Goal: Transaction & Acquisition: Purchase product/service

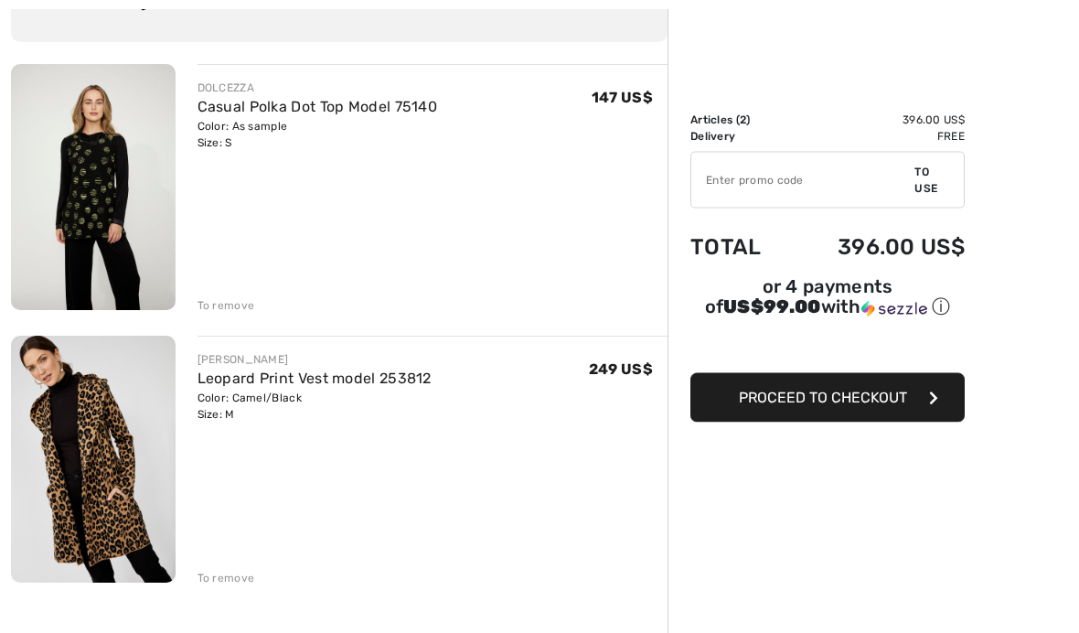
scroll to position [177, 0]
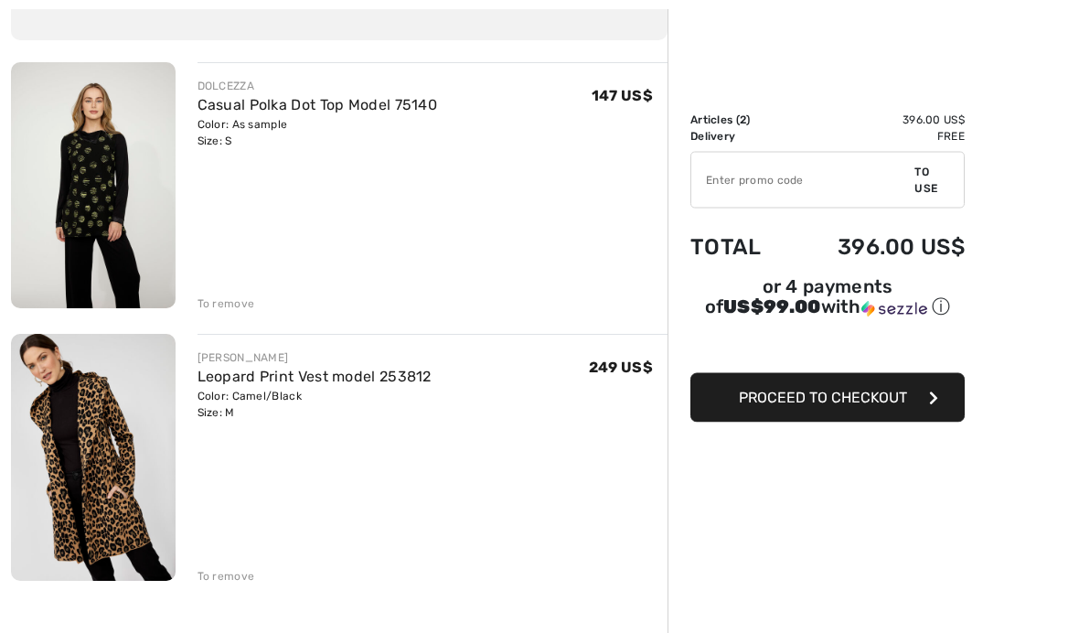
click at [230, 588] on div "DOLCEZZA Casual Polka Dot Top Model 75140 Color: As sample Size: S Vente finale…" at bounding box center [339, 567] width 657 height 1008
click at [239, 581] on font "To remove" at bounding box center [227, 577] width 58 height 13
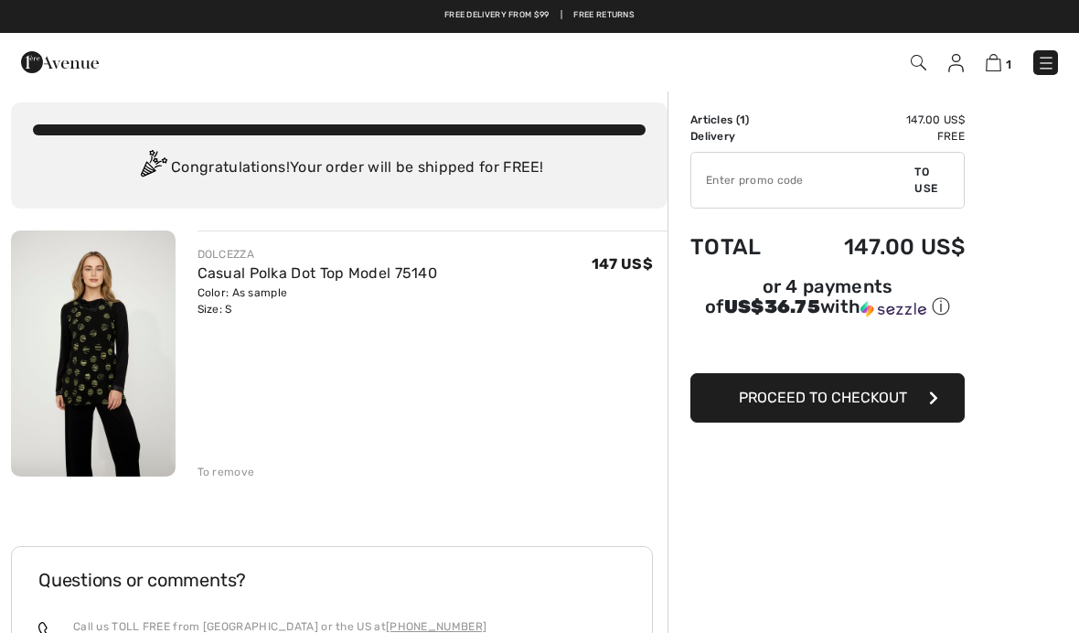
scroll to position [0, 0]
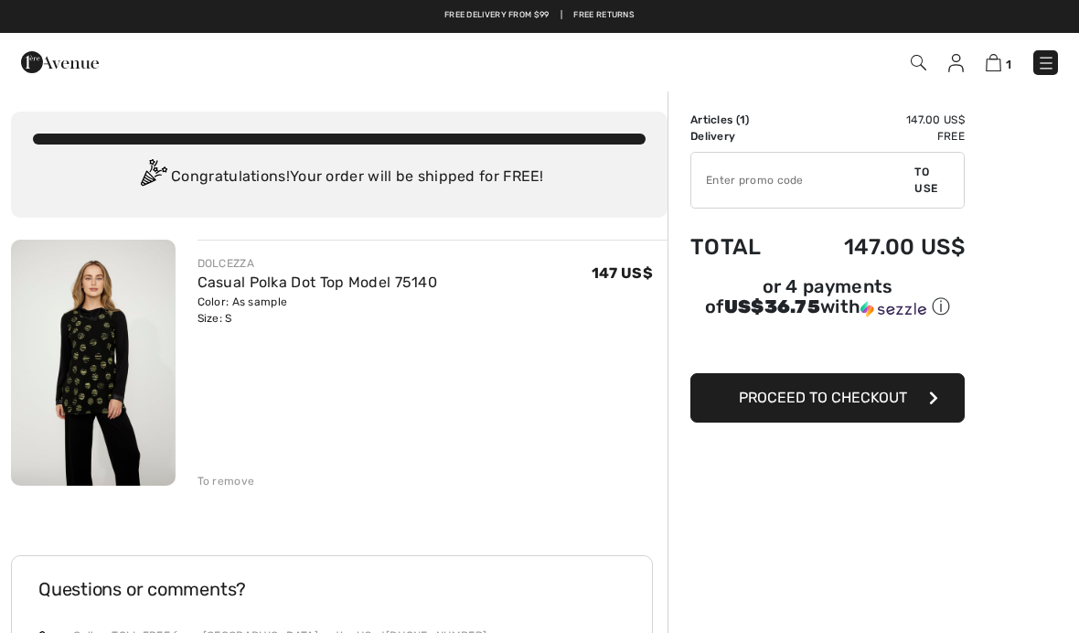
click at [246, 502] on div "DOLCEZZA Casual Polka Dot Top Model 75140 Color: As sample Size: S Vente finale…" at bounding box center [339, 607] width 657 height 735
click at [234, 488] on div "To remove" at bounding box center [227, 481] width 58 height 16
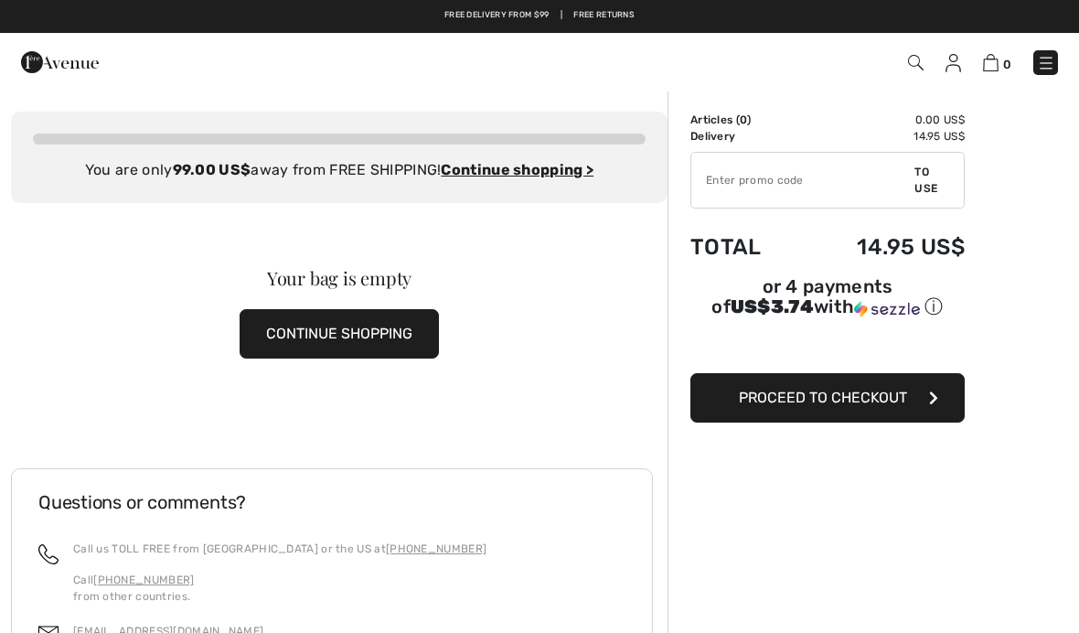
click at [56, 75] on img at bounding box center [60, 62] width 78 height 37
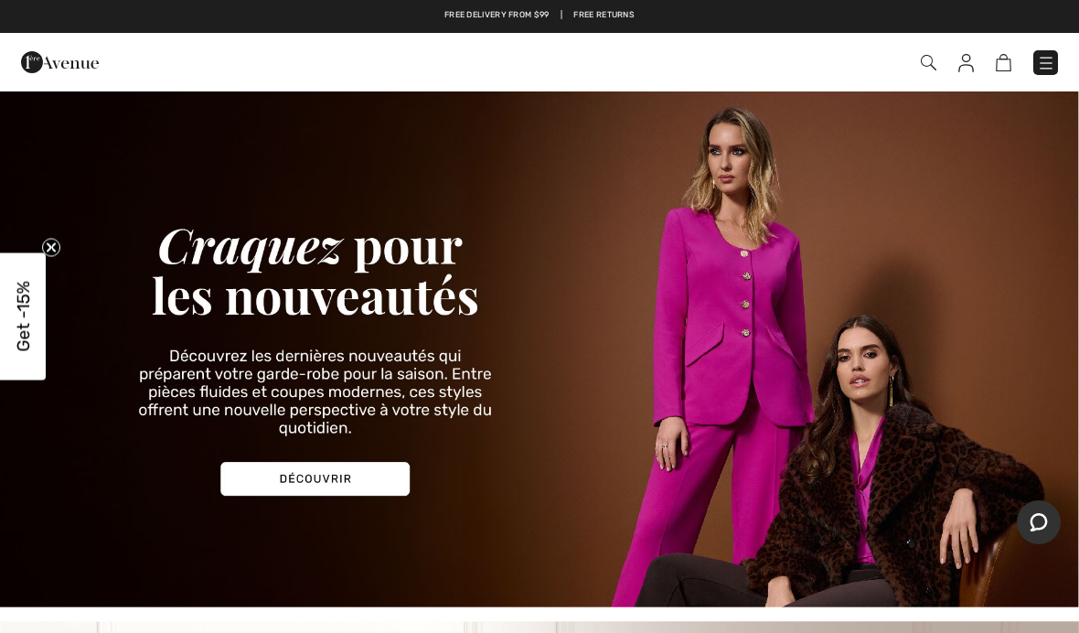
click at [1049, 70] on img at bounding box center [1046, 63] width 18 height 18
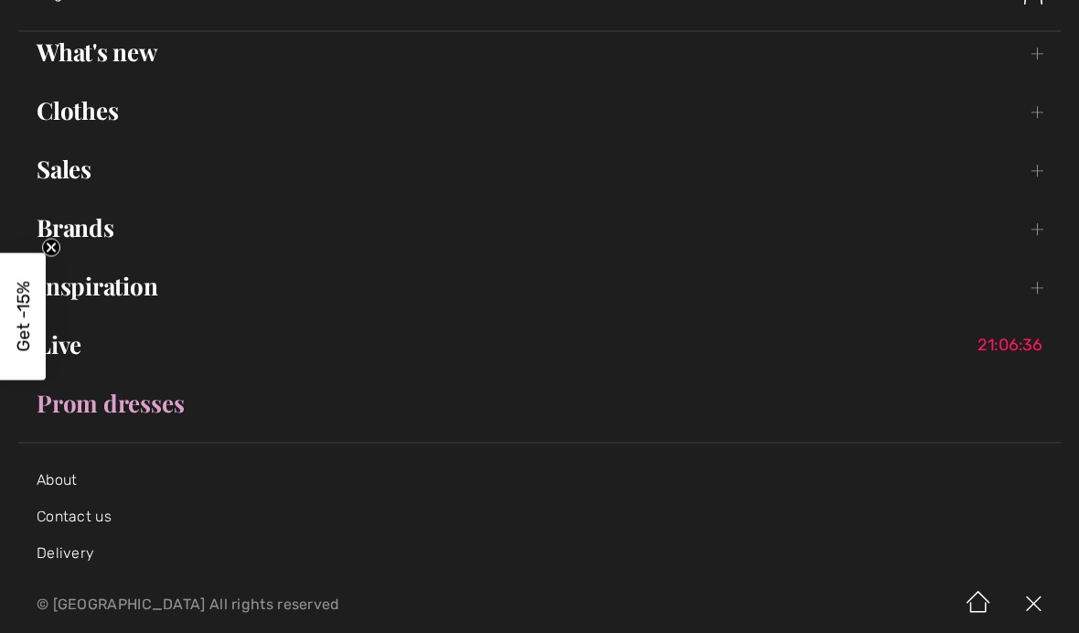
scroll to position [126, 0]
click at [109, 126] on font "Clothes" at bounding box center [77, 111] width 81 height 32
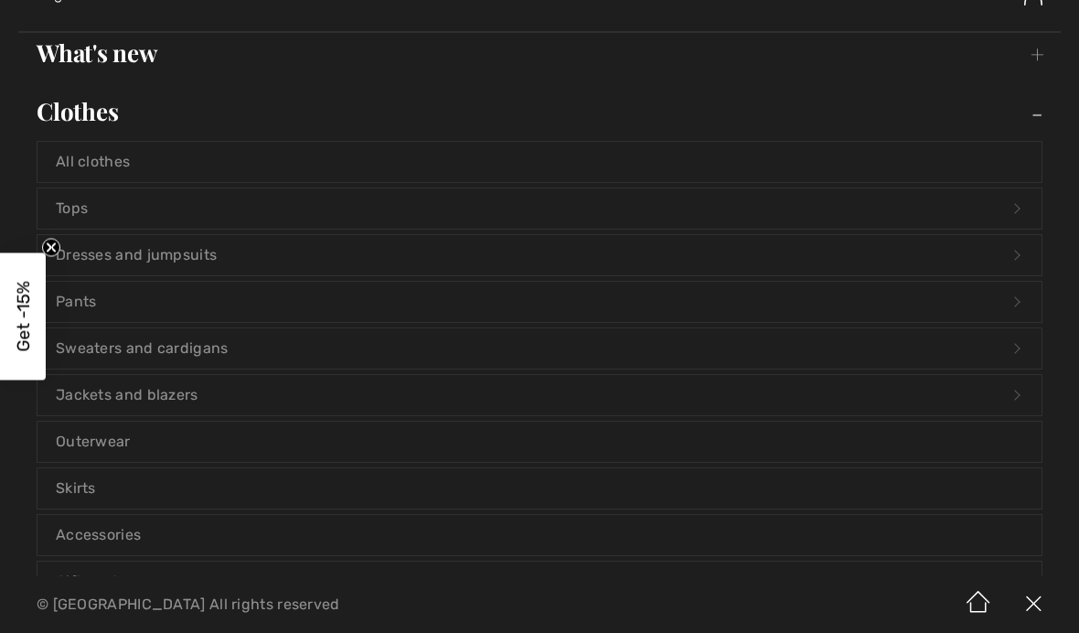
click at [249, 359] on link "Sweaters and cardigans Open submenu" at bounding box center [539, 348] width 1004 height 40
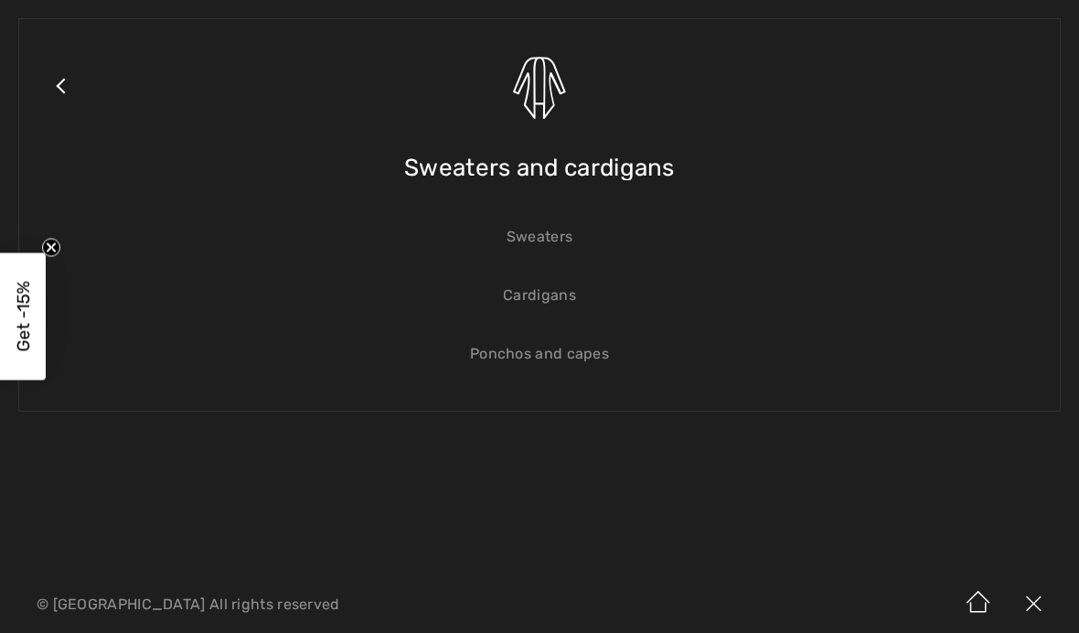
click at [577, 238] on link "Sweaters" at bounding box center [539, 237] width 1004 height 40
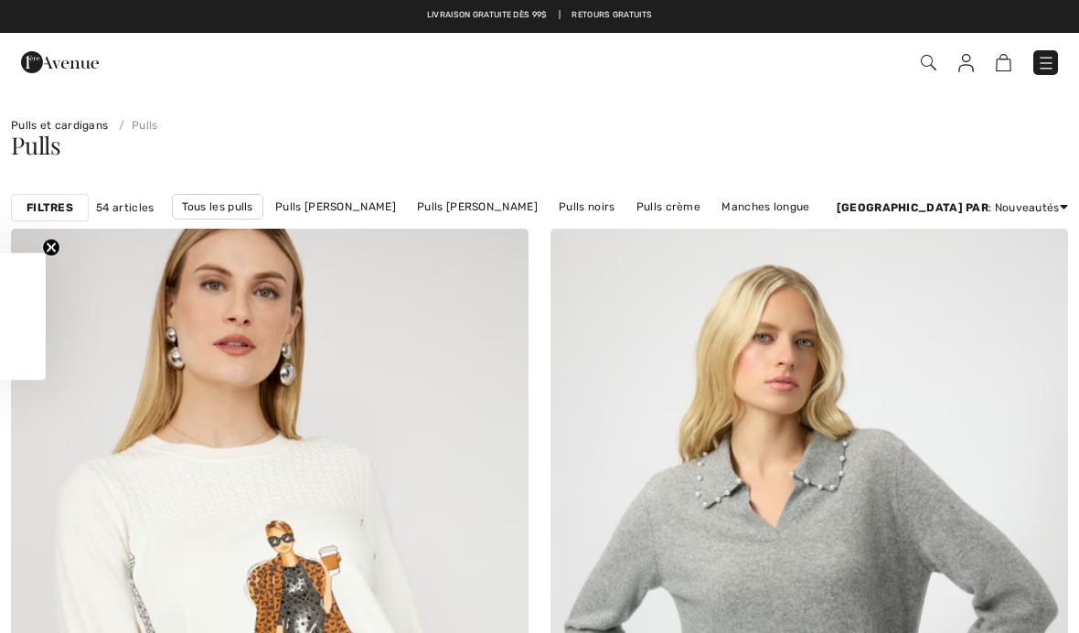
checkbox input "true"
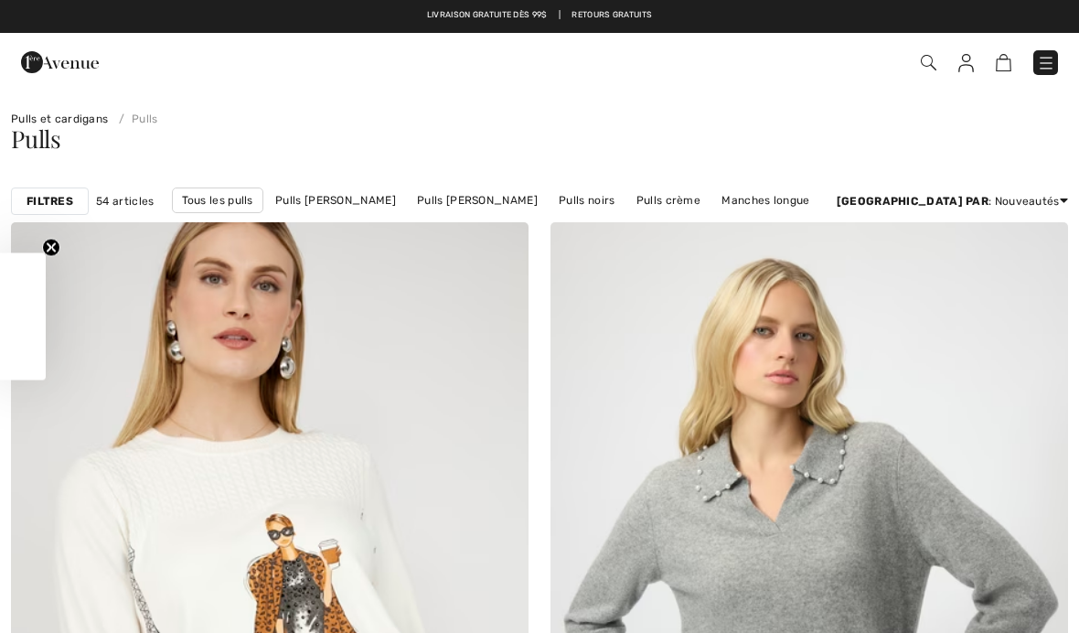
scroll to position [236, 0]
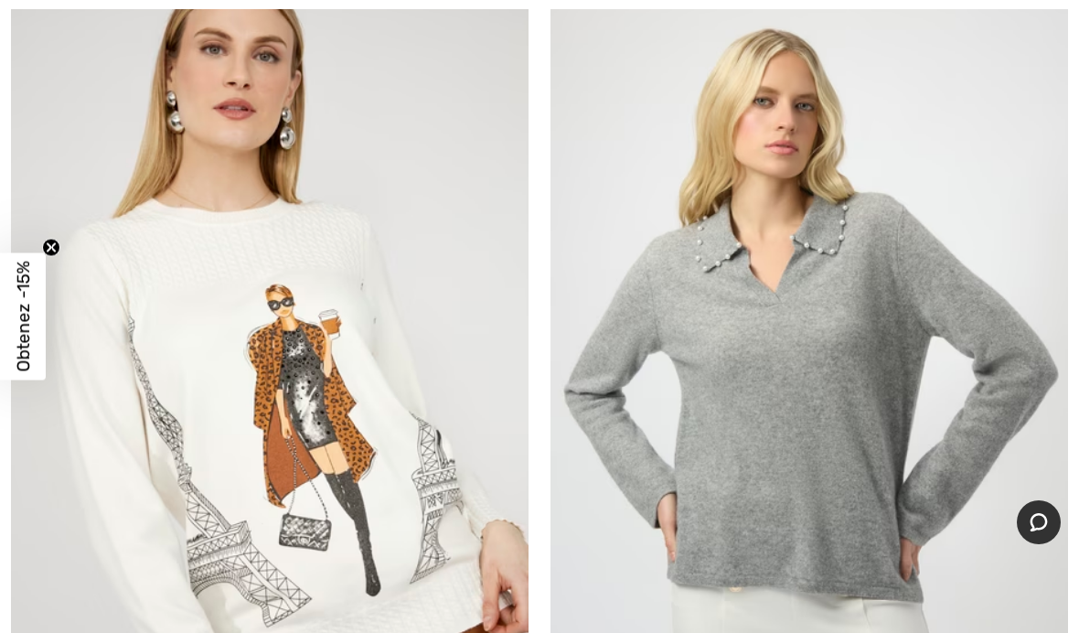
checkbox input "true"
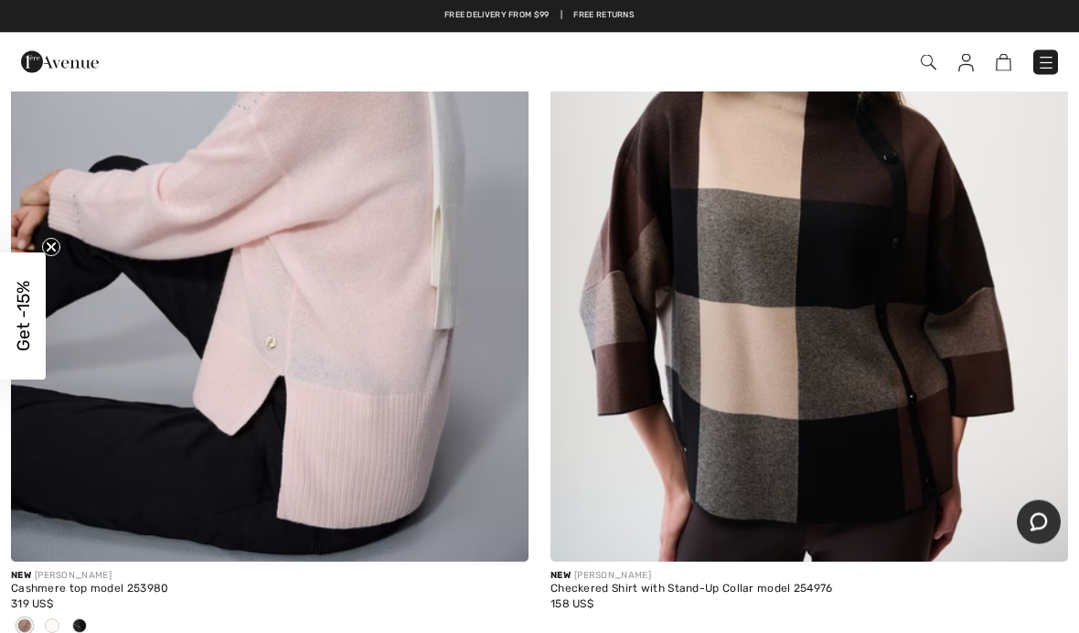
scroll to position [1075, 0]
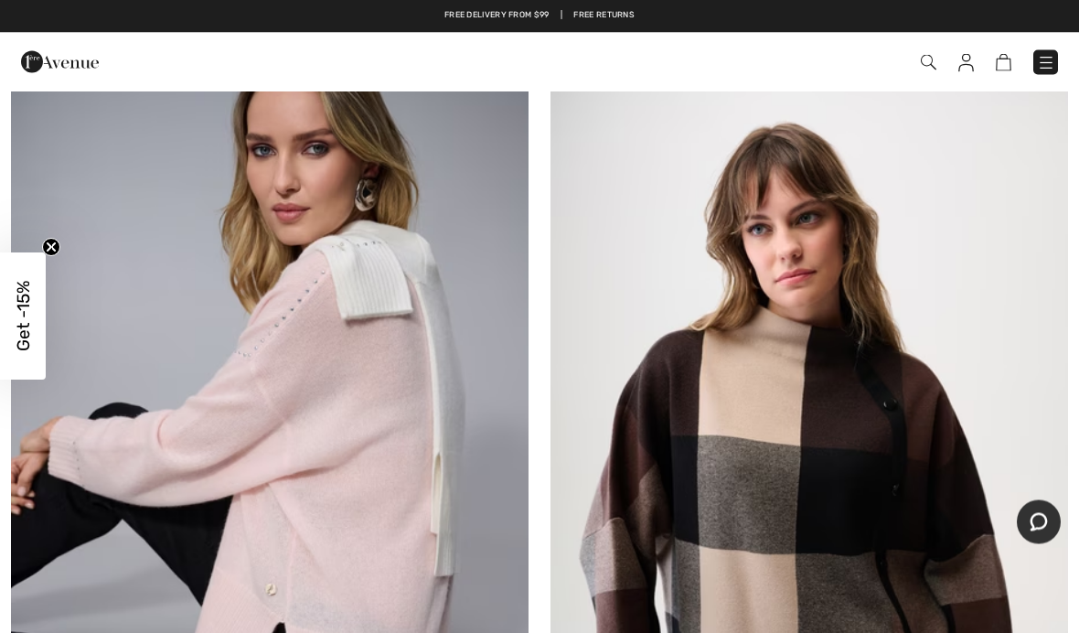
click at [856, 428] on img at bounding box center [810, 421] width 518 height 776
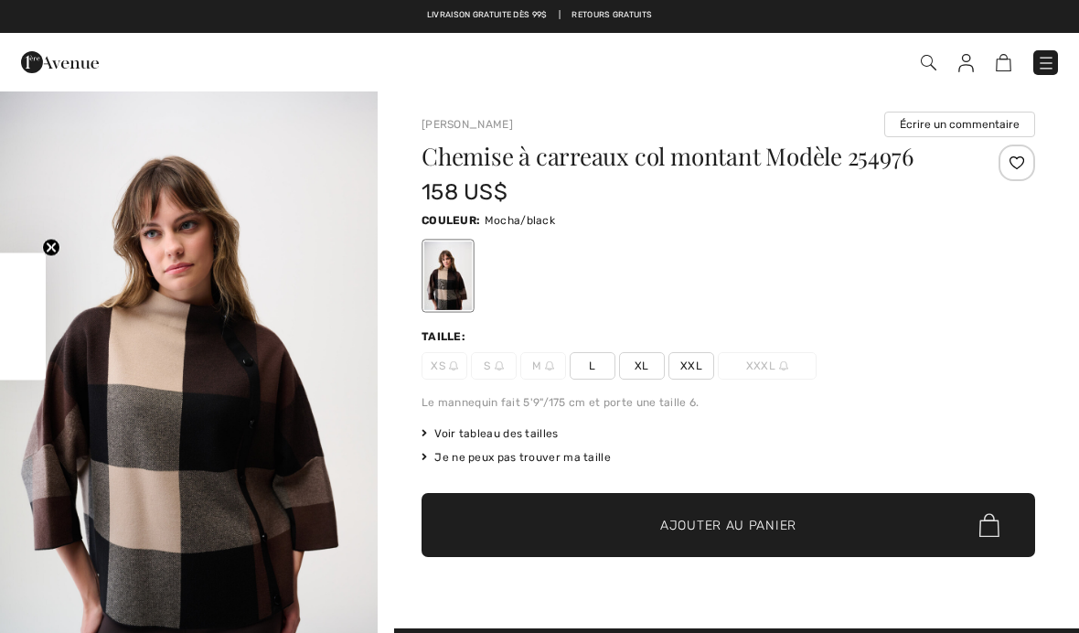
checkbox input "true"
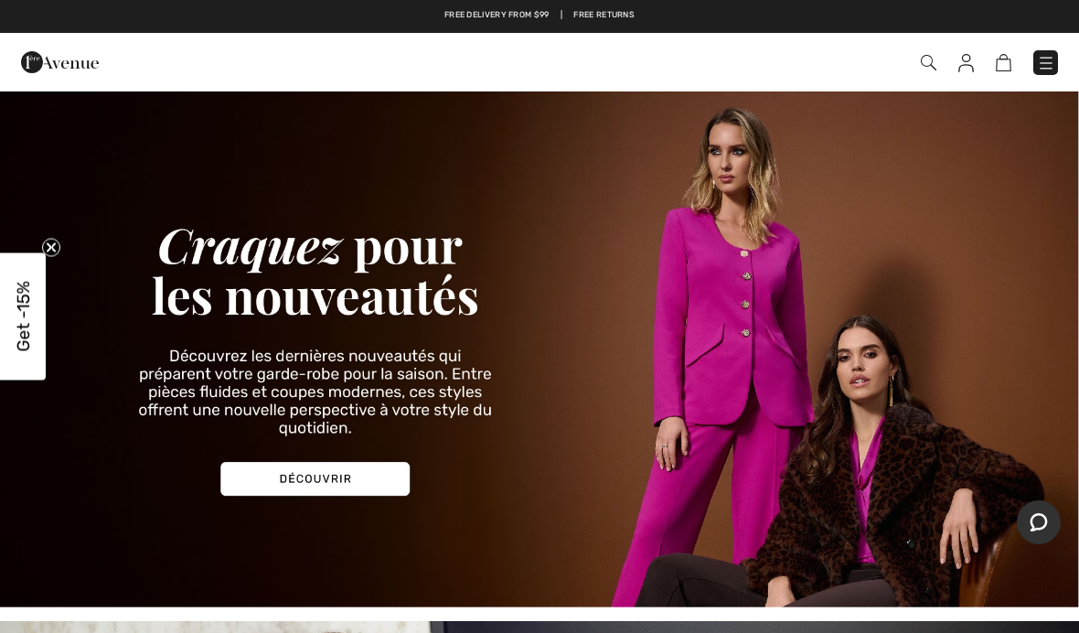
click at [1050, 70] on img at bounding box center [1046, 63] width 18 height 18
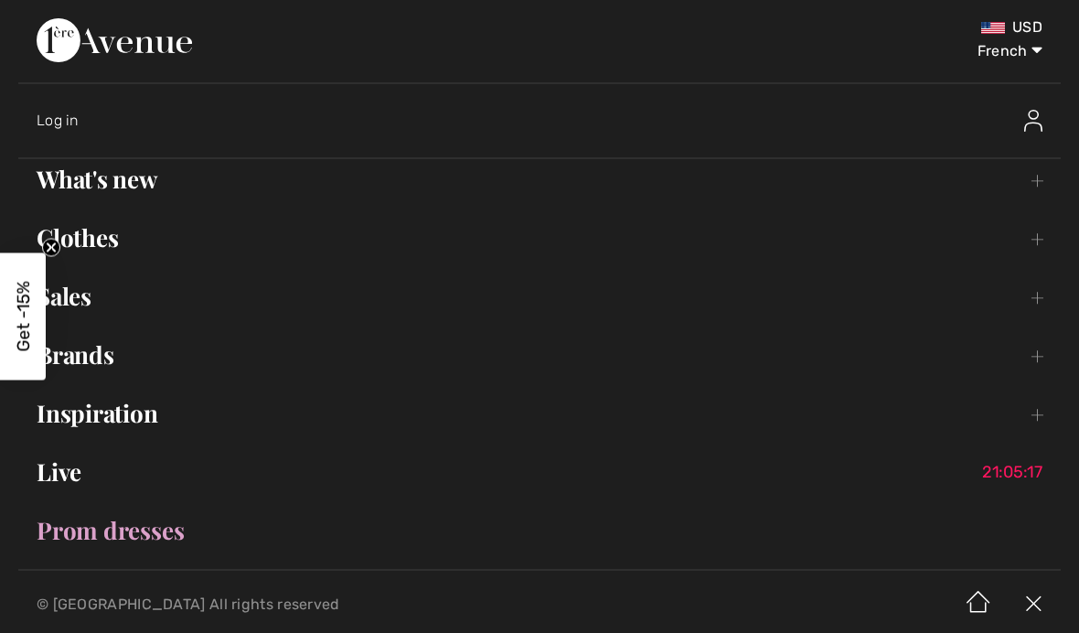
click at [145, 246] on link "Clothes Toggle submenu" at bounding box center [539, 238] width 1043 height 40
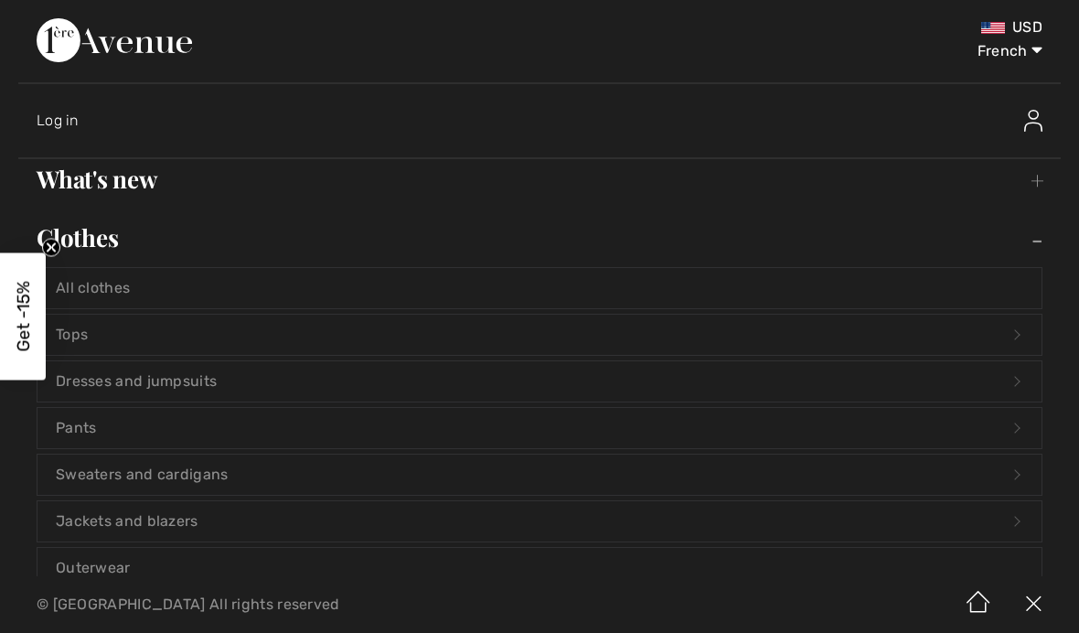
click at [185, 480] on font "Sweaters and cardigans" at bounding box center [142, 474] width 173 height 17
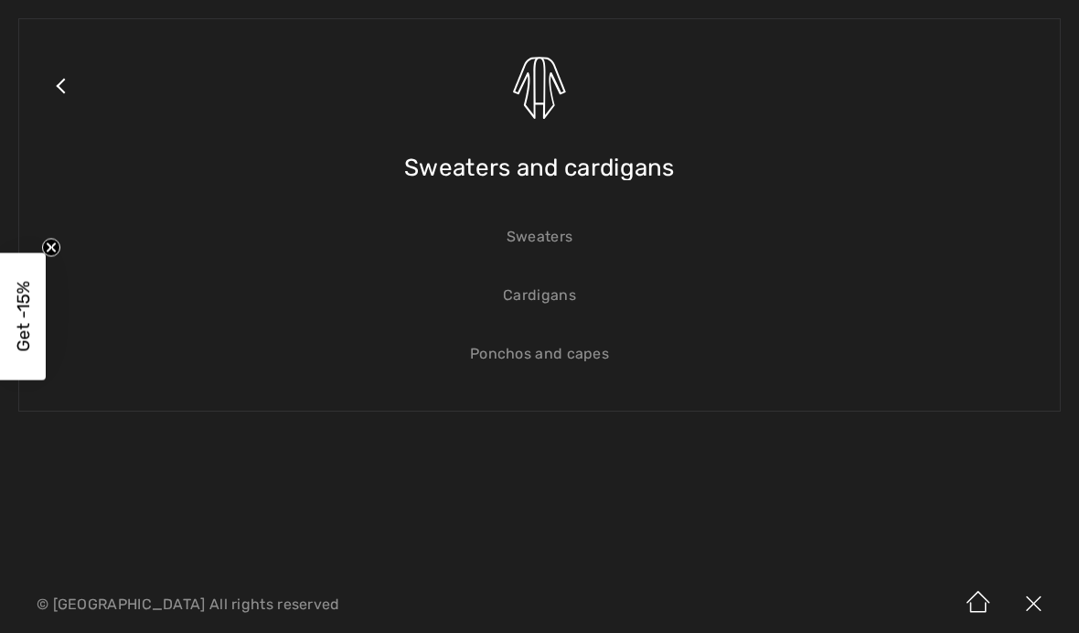
click at [583, 243] on link "Sweaters" at bounding box center [539, 237] width 1004 height 40
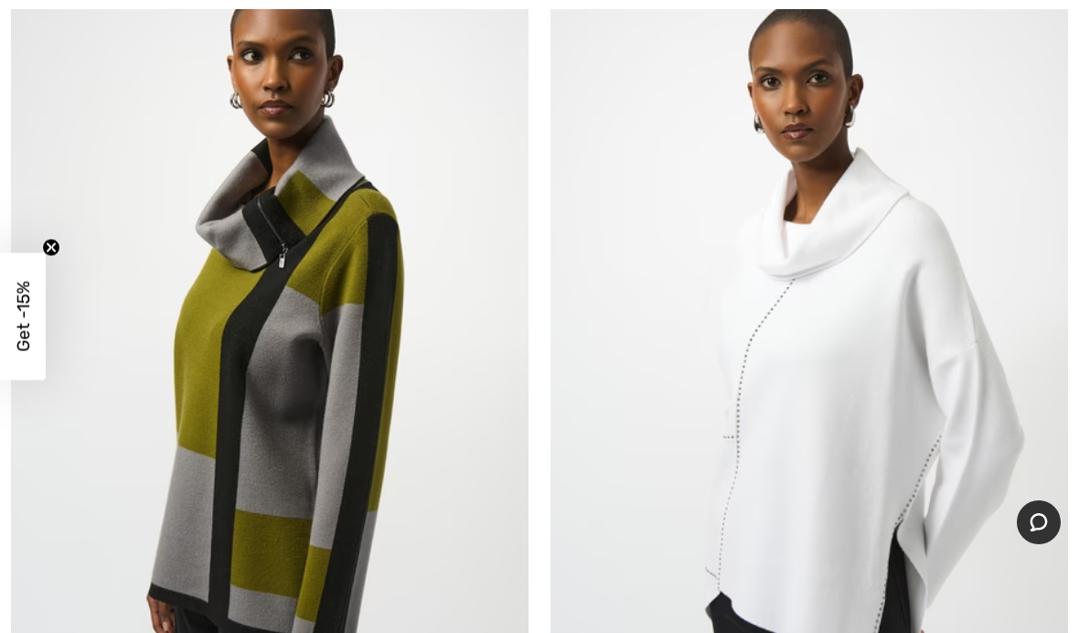
scroll to position [8273, 0]
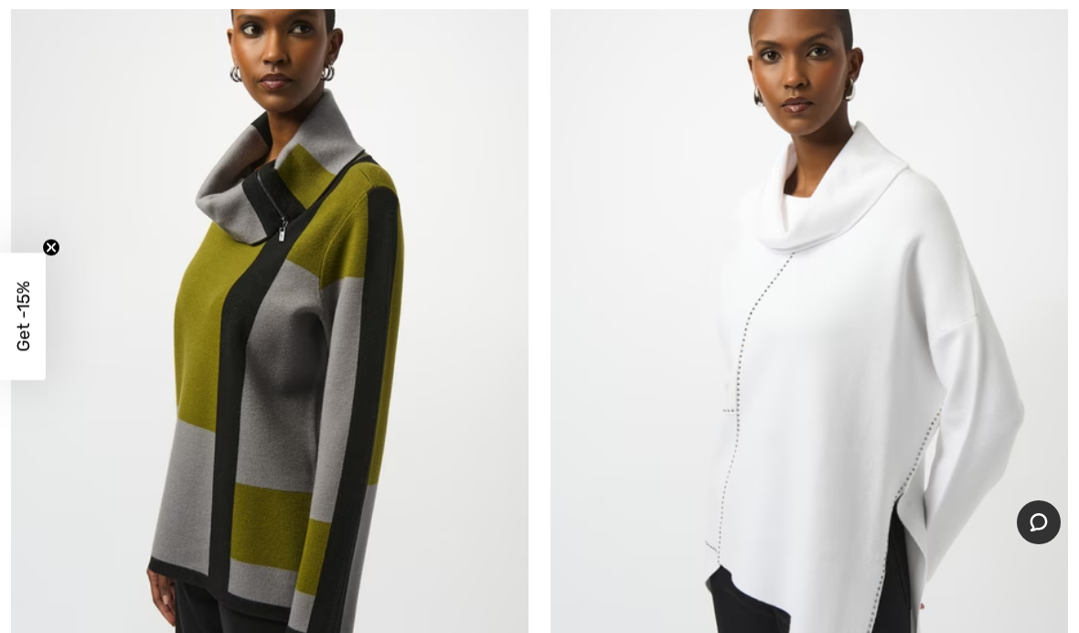
click at [291, 382] on img at bounding box center [270, 329] width 518 height 776
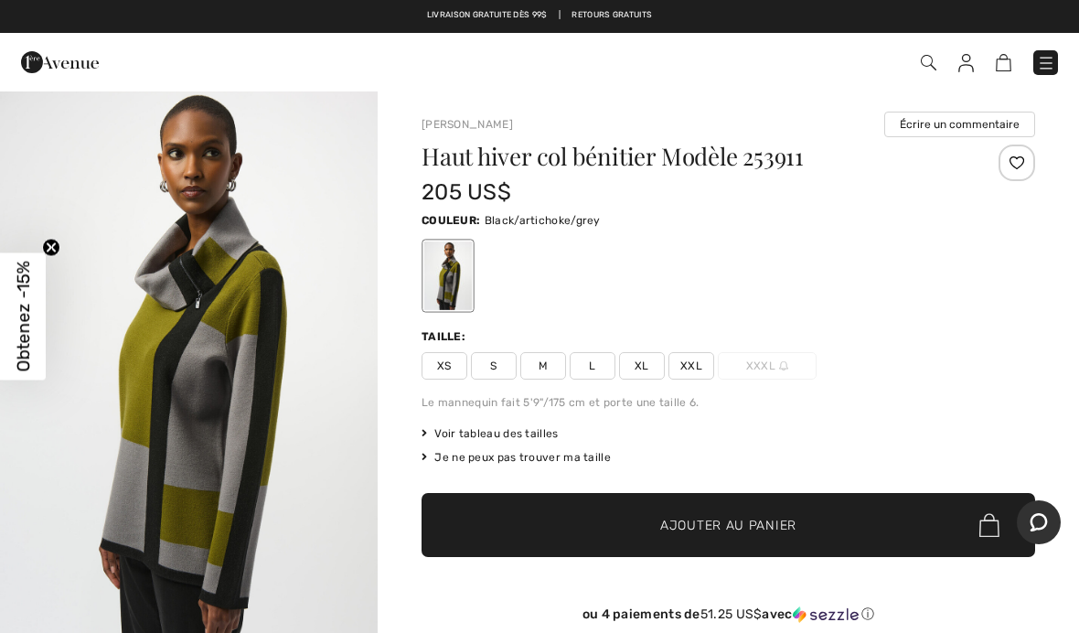
click at [980, 300] on div at bounding box center [729, 276] width 614 height 76
click at [974, 129] on button "Écrire un commentaire" at bounding box center [959, 125] width 151 height 26
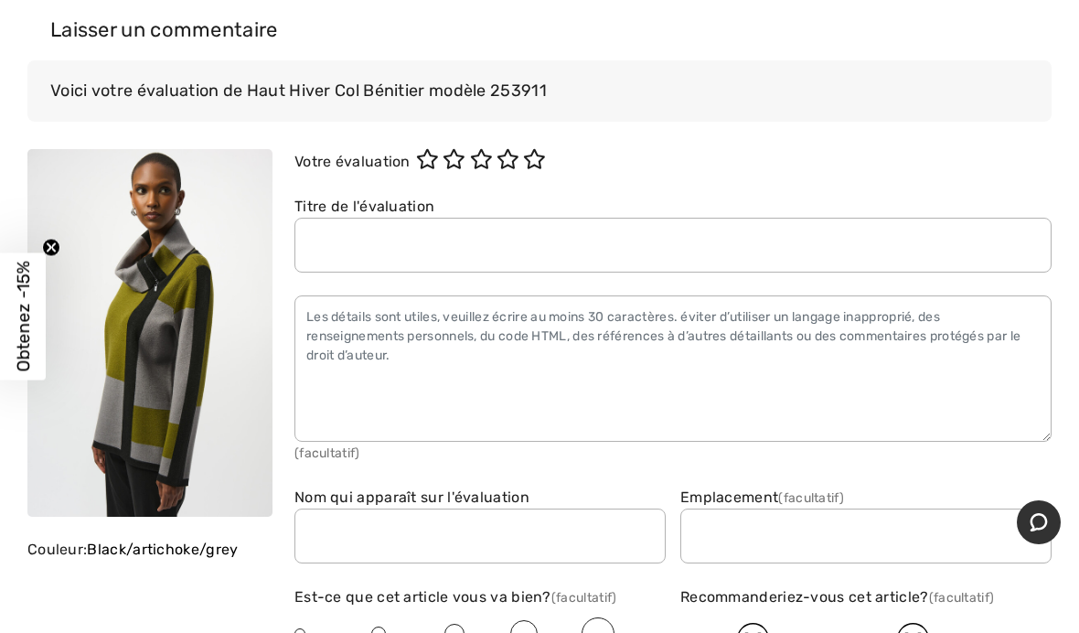
scroll to position [3170, 0]
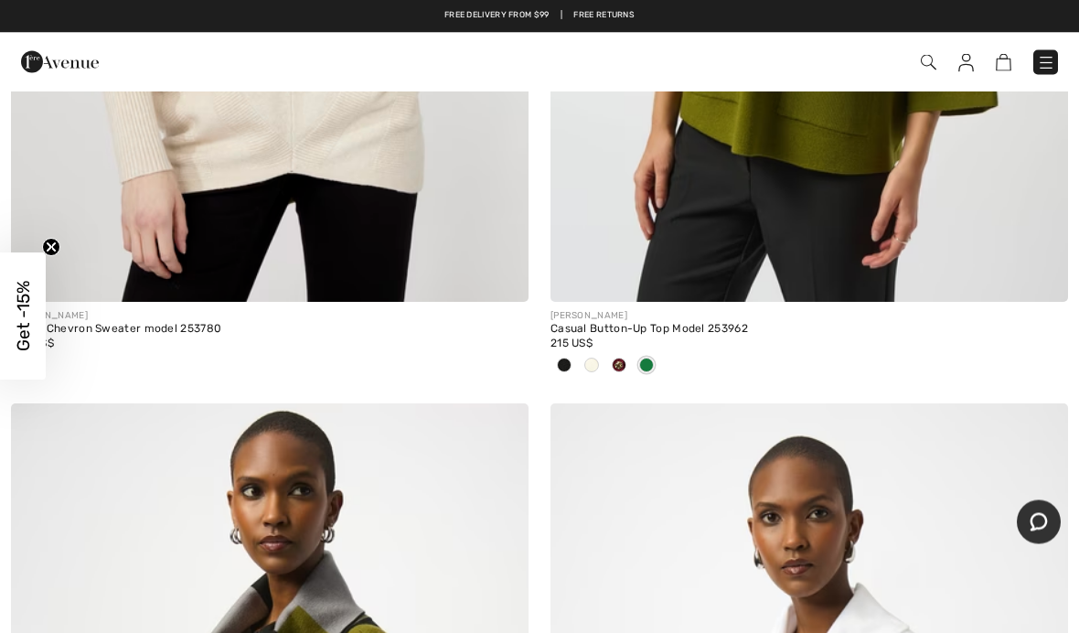
scroll to position [7811, 0]
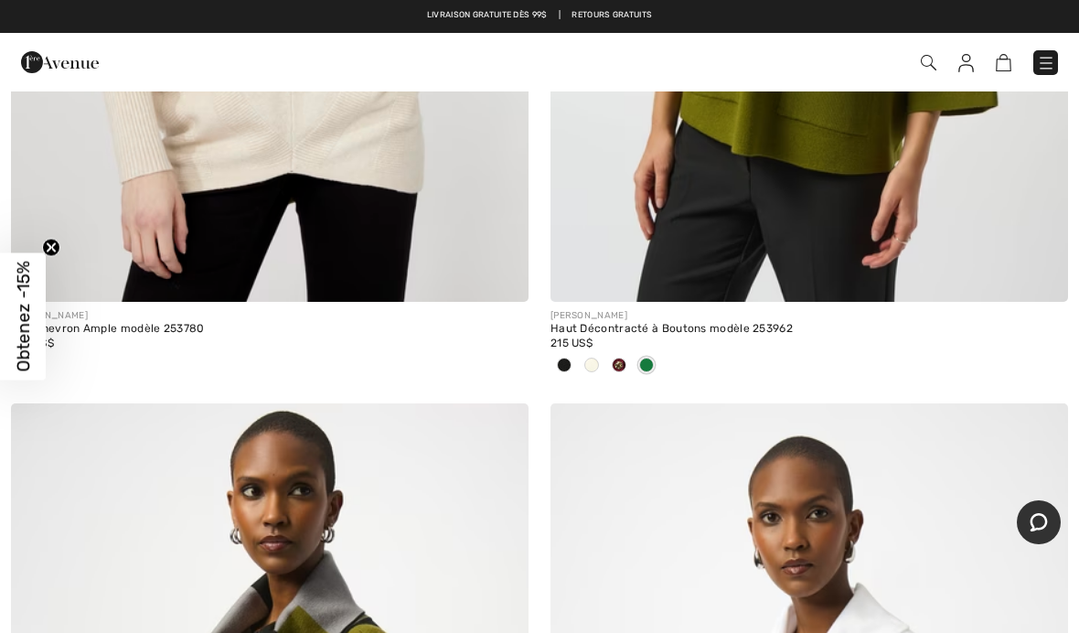
checkbox input "true"
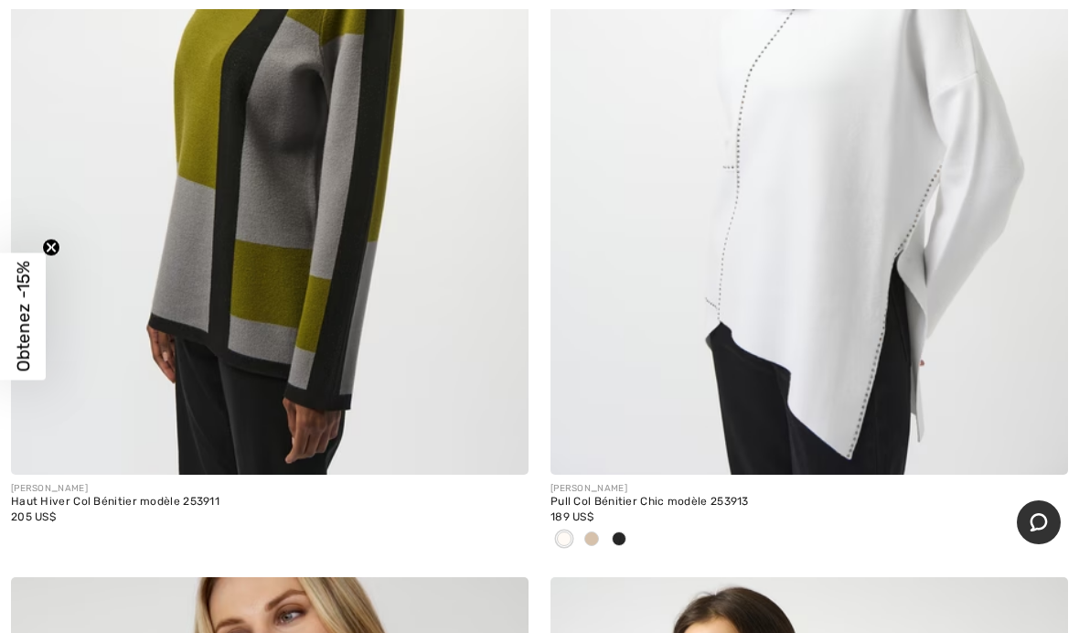
scroll to position [8520, 0]
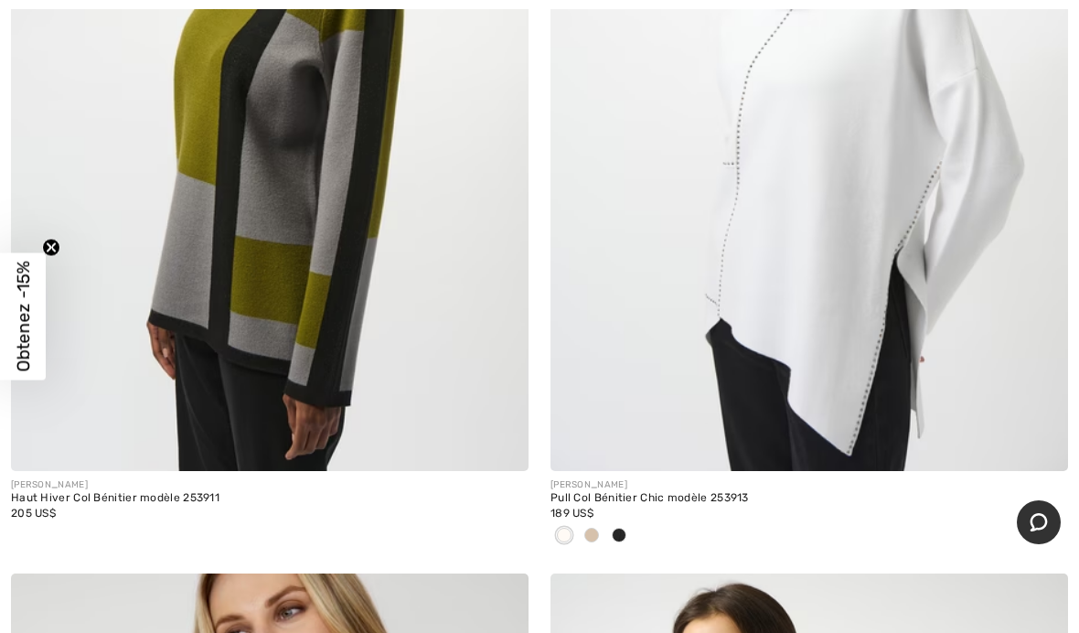
click at [262, 310] on img at bounding box center [270, 83] width 518 height 776
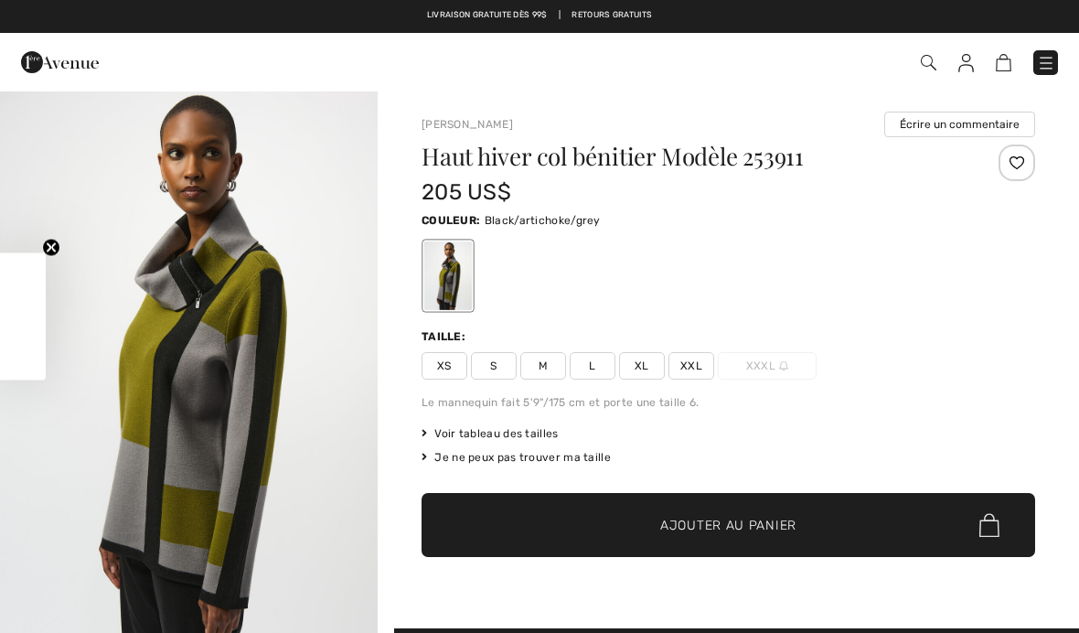
checkbox input "true"
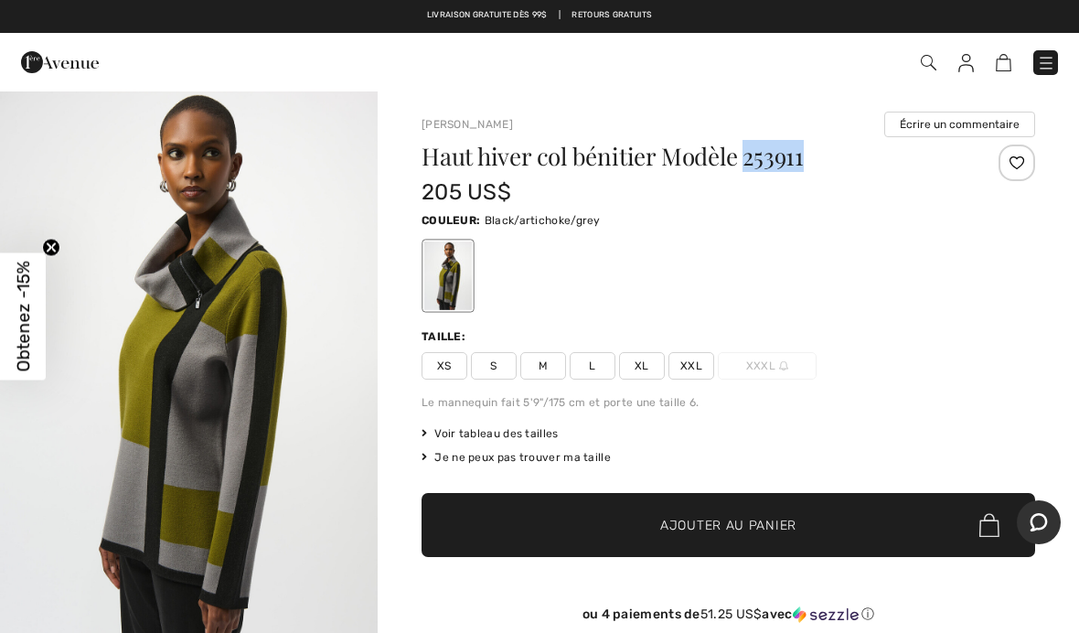
click at [41, 64] on img at bounding box center [60, 62] width 78 height 37
checkbox input "true"
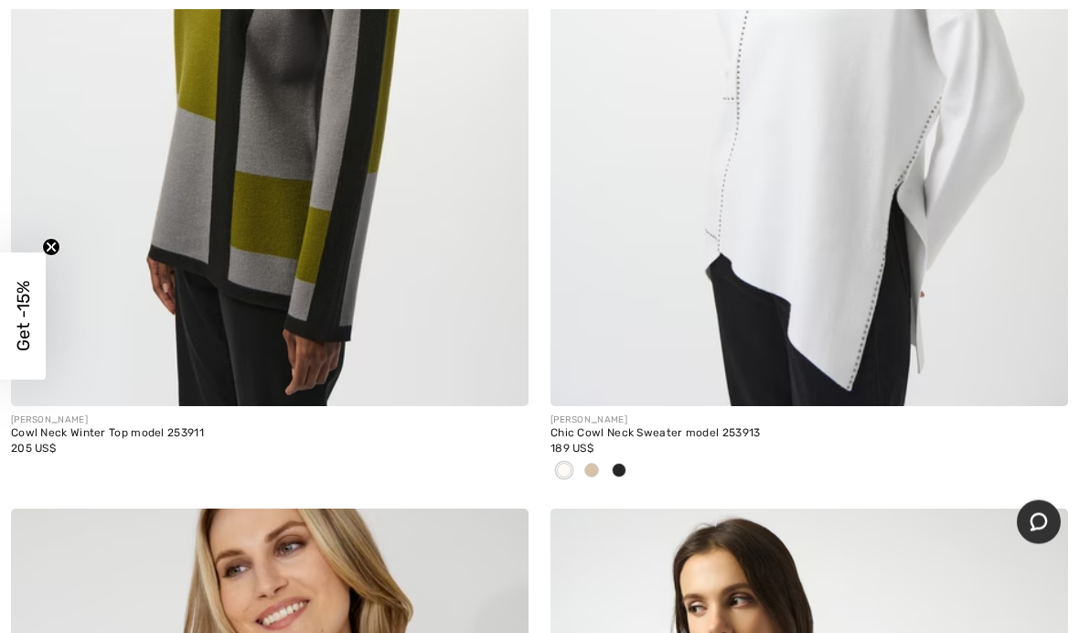
scroll to position [8585, 0]
click at [294, 247] on img at bounding box center [270, 18] width 518 height 776
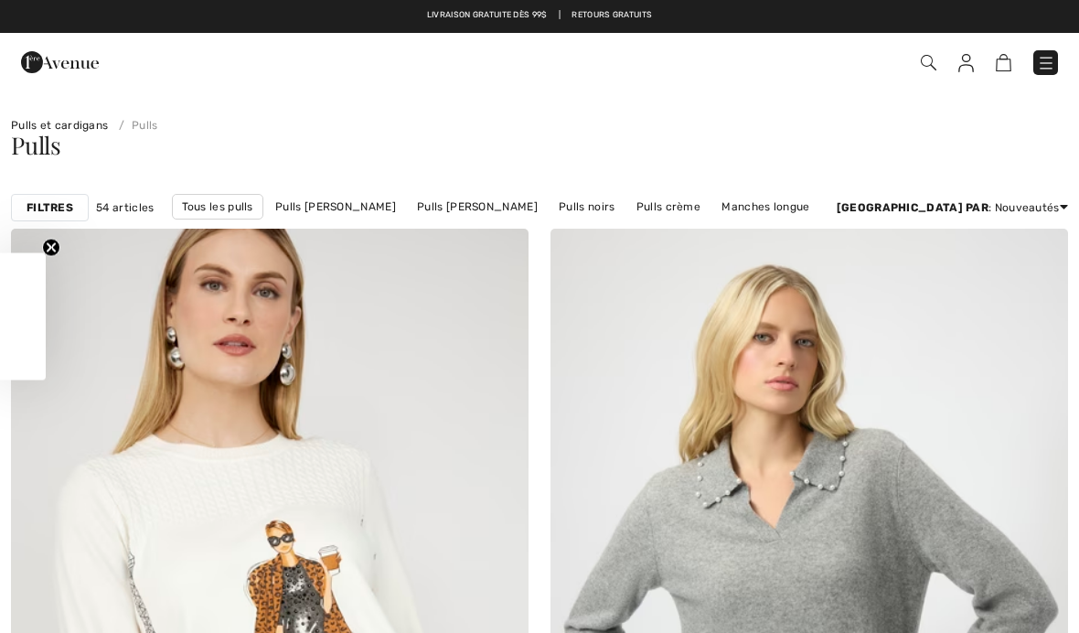
checkbox input "true"
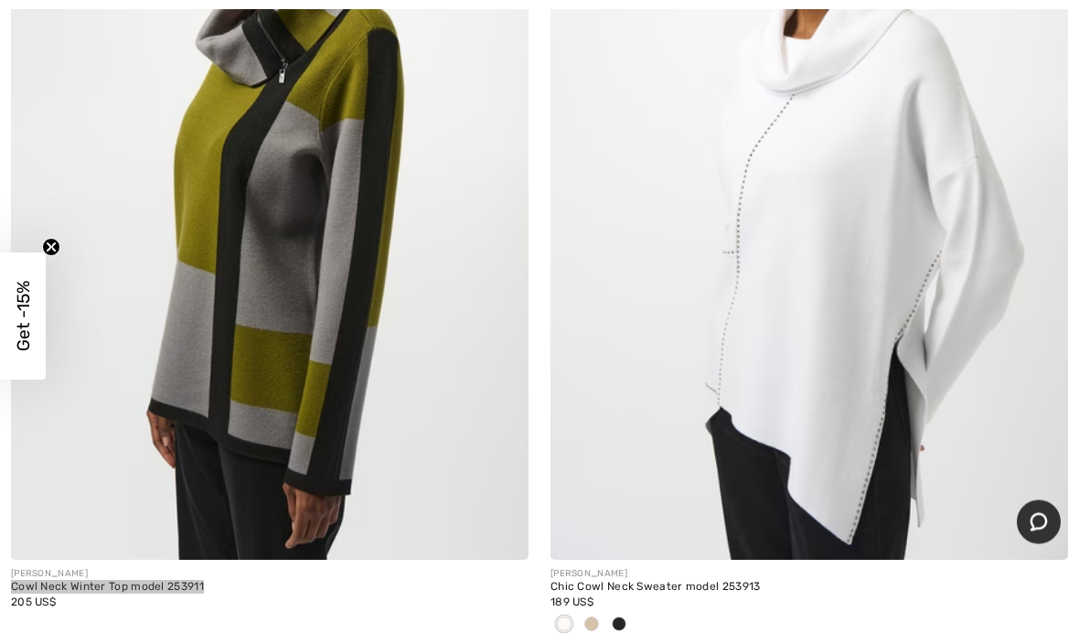
scroll to position [8438, 0]
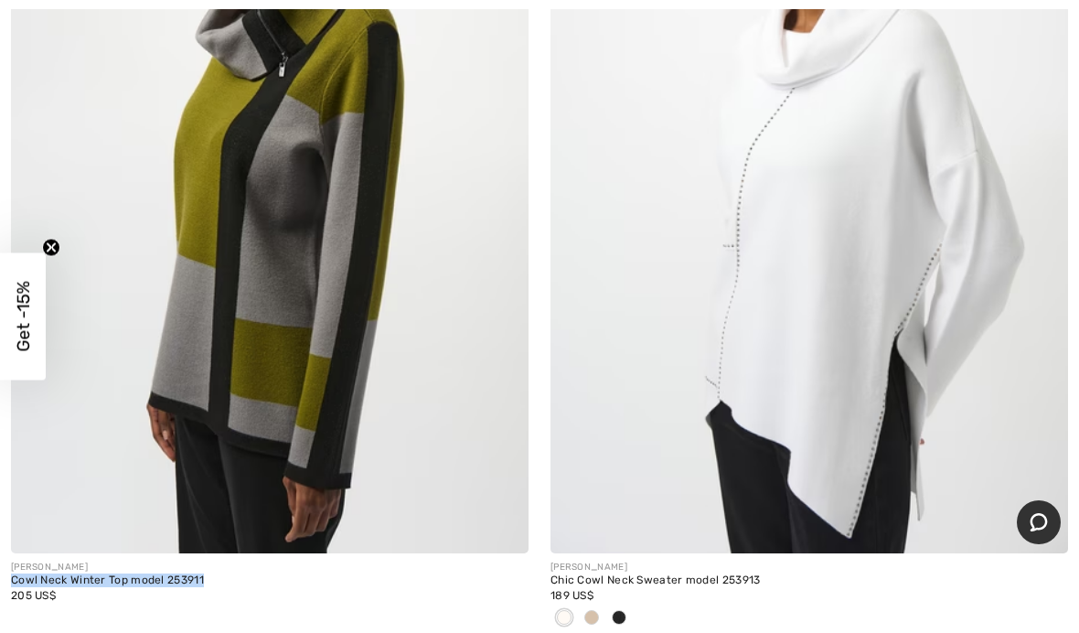
click at [266, 403] on img at bounding box center [270, 165] width 518 height 776
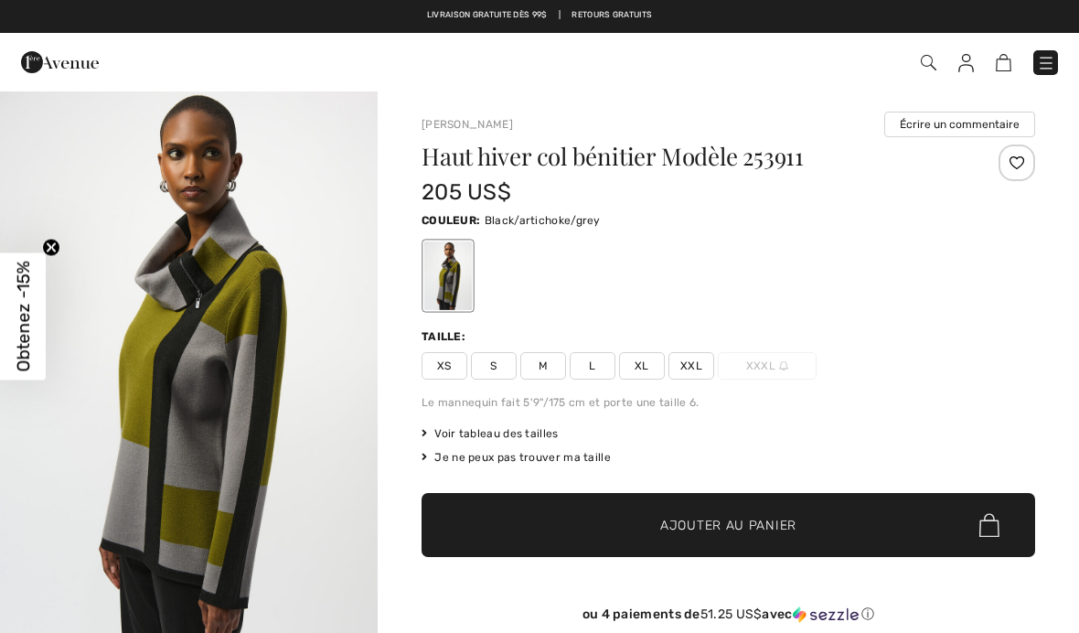
checkbox input "true"
click at [554, 371] on span "M" at bounding box center [543, 365] width 46 height 27
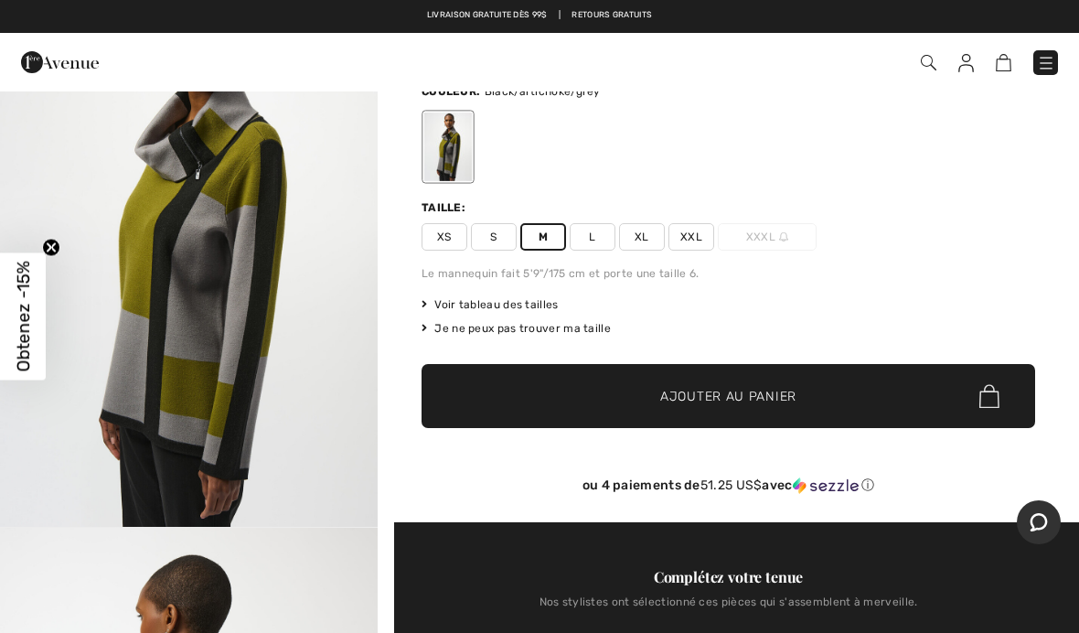
scroll to position [136, 0]
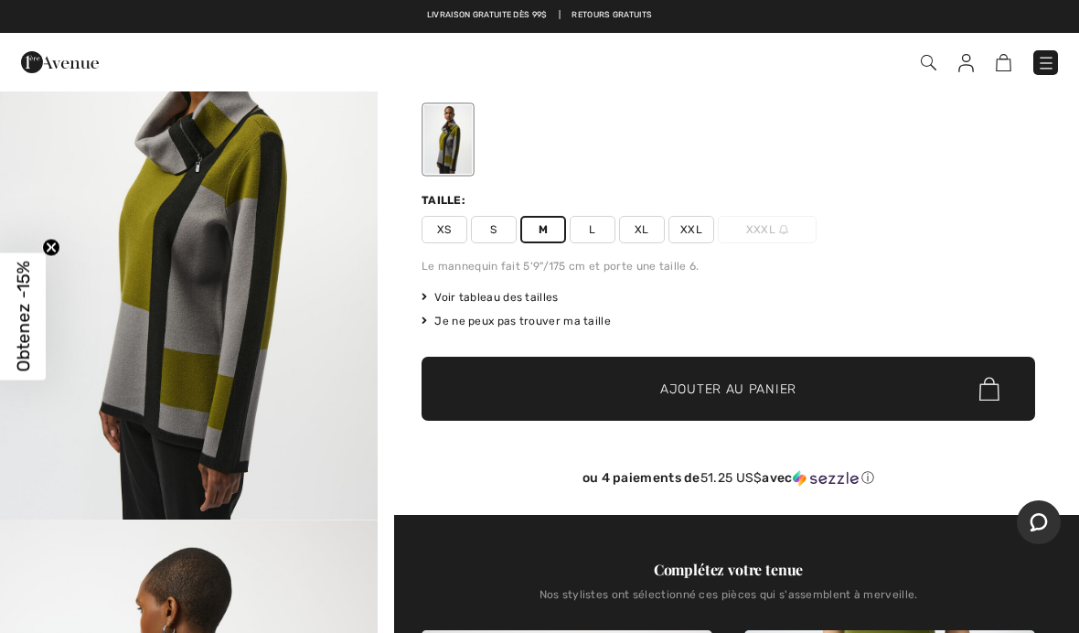
click at [995, 399] on img at bounding box center [989, 389] width 20 height 24
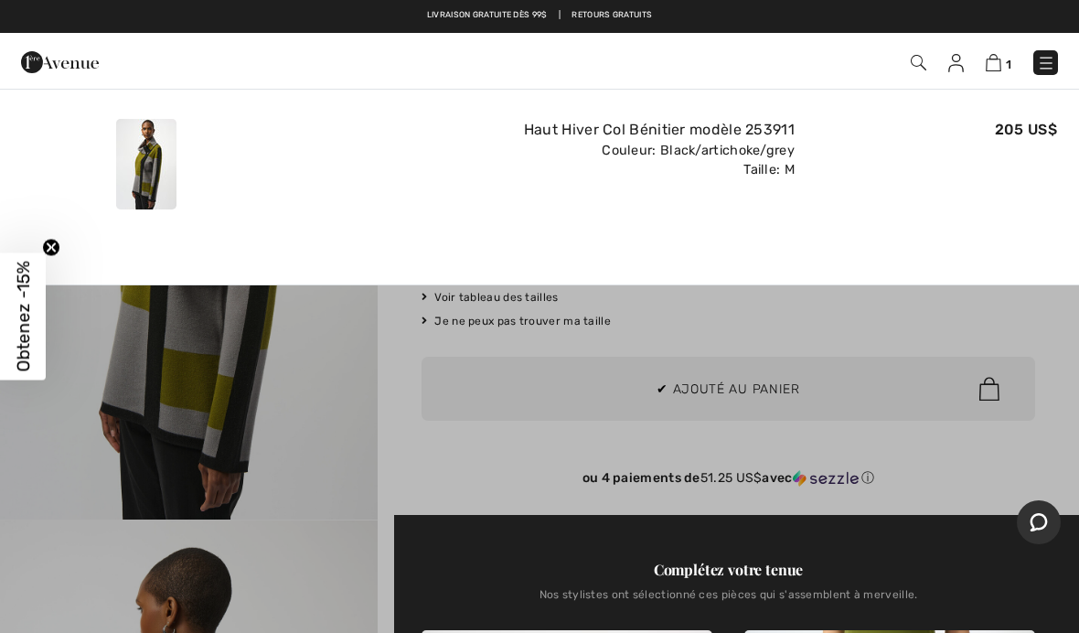
scroll to position [0, 0]
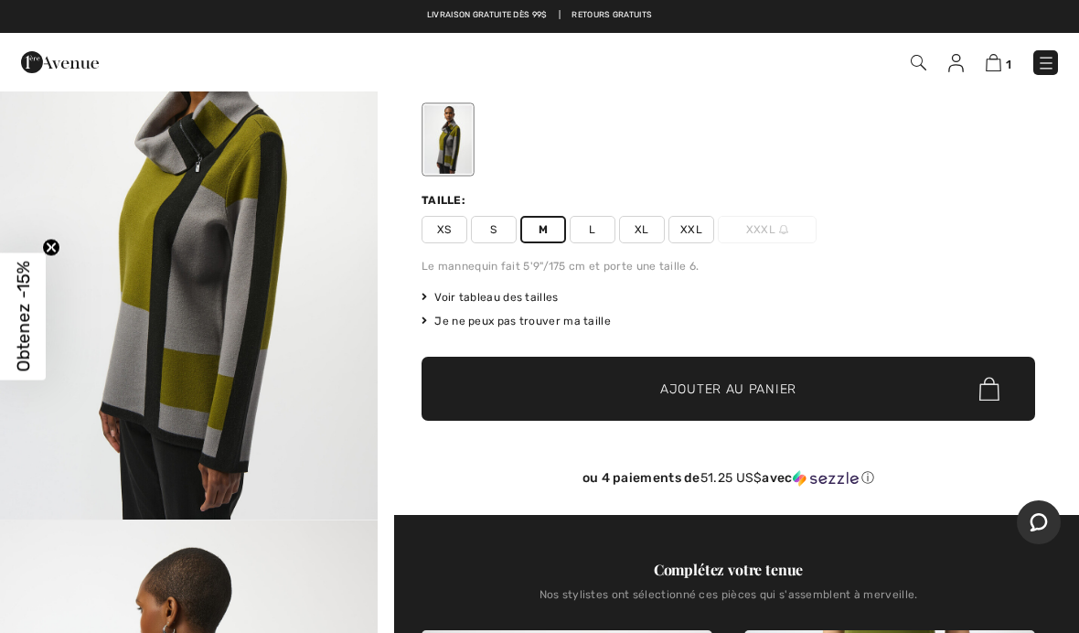
click at [994, 71] on img at bounding box center [994, 62] width 16 height 17
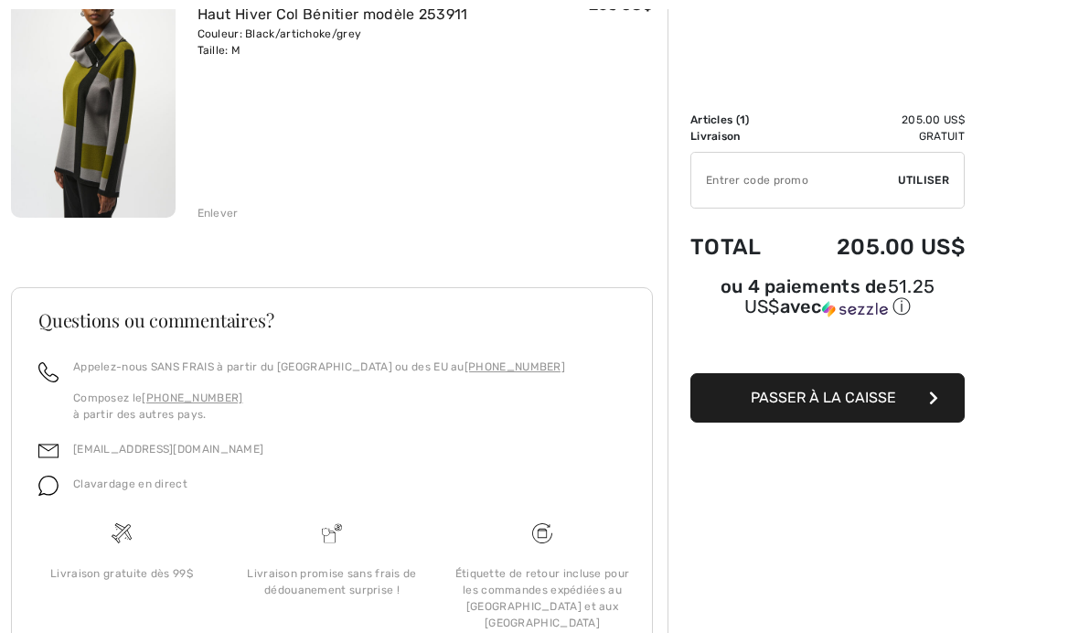
scroll to position [266, 0]
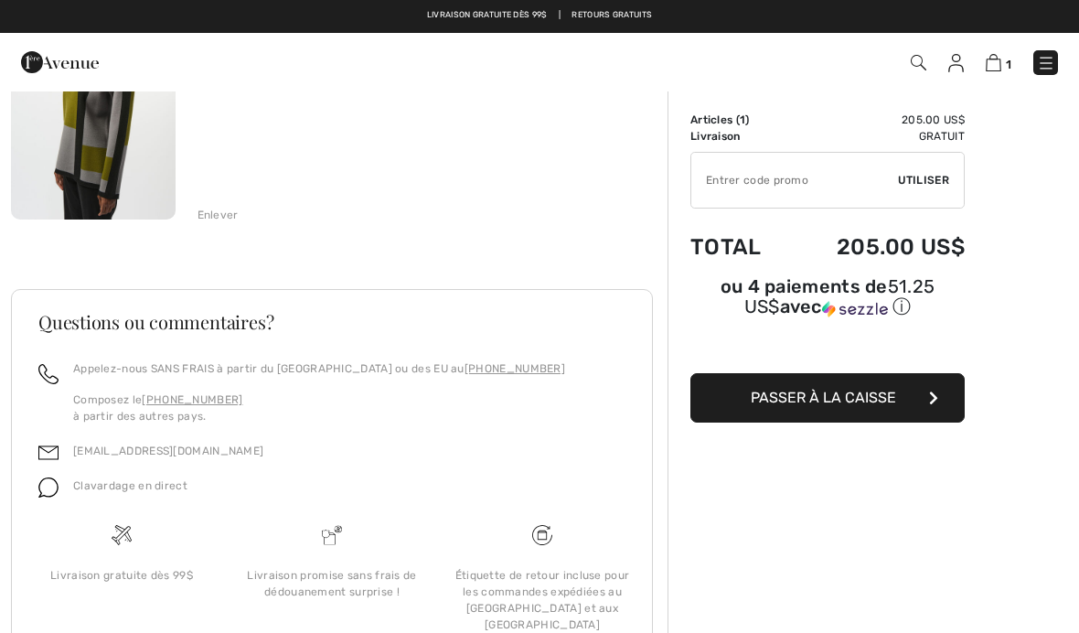
click at [884, 406] on span "Passer à la caisse" at bounding box center [823, 397] width 145 height 17
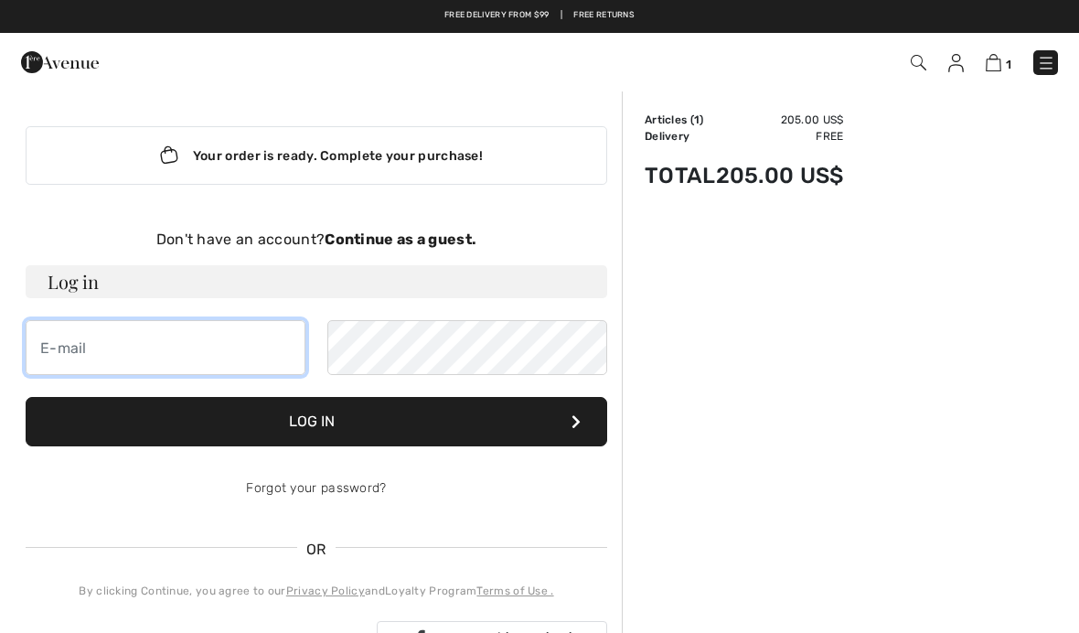
click at [234, 353] on input "email" at bounding box center [166, 347] width 280 height 55
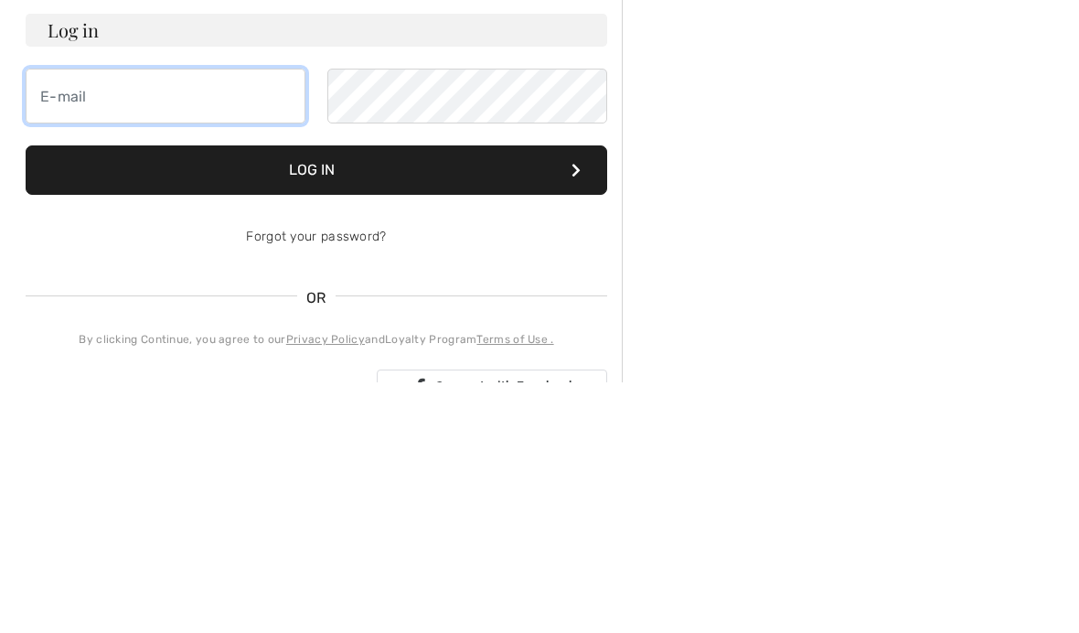
type input "[EMAIL_ADDRESS][DOMAIN_NAME]"
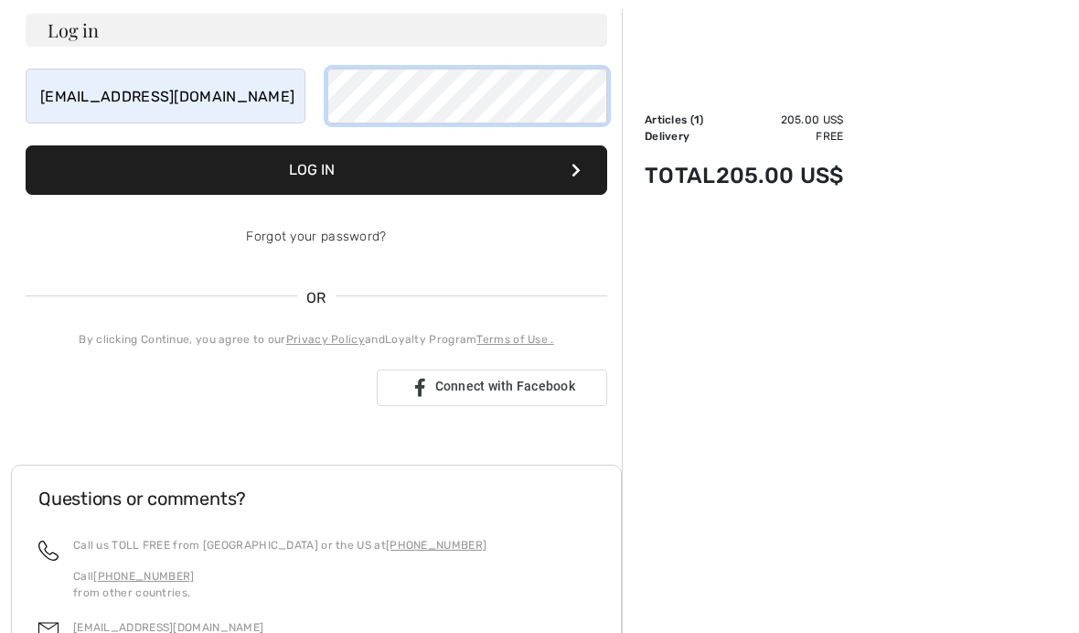
scroll to position [251, 0]
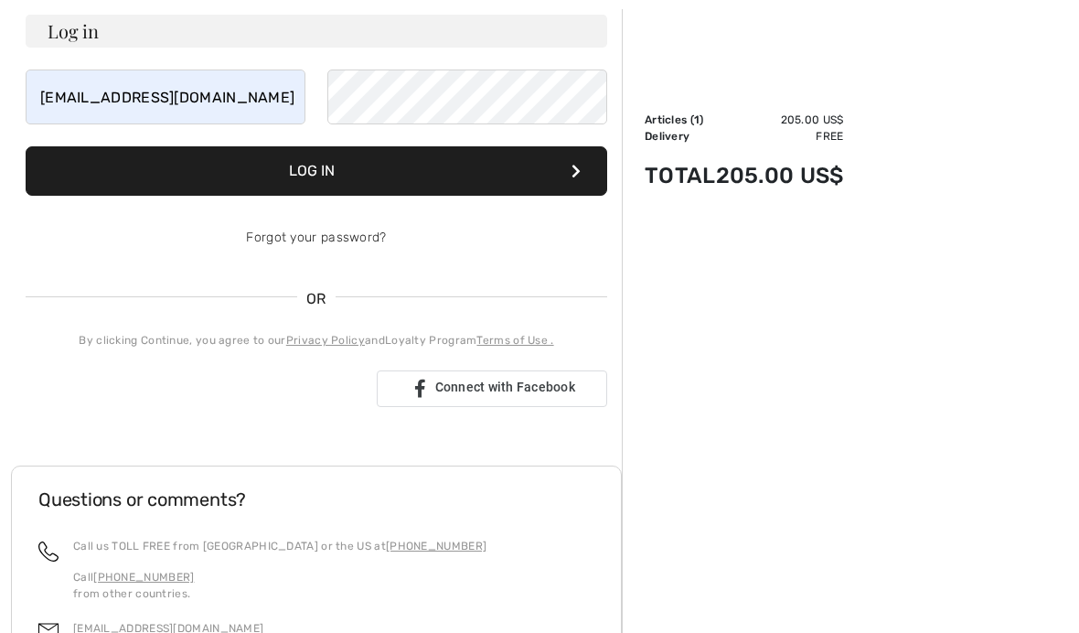
click at [404, 176] on button "Log in" at bounding box center [317, 170] width 582 height 49
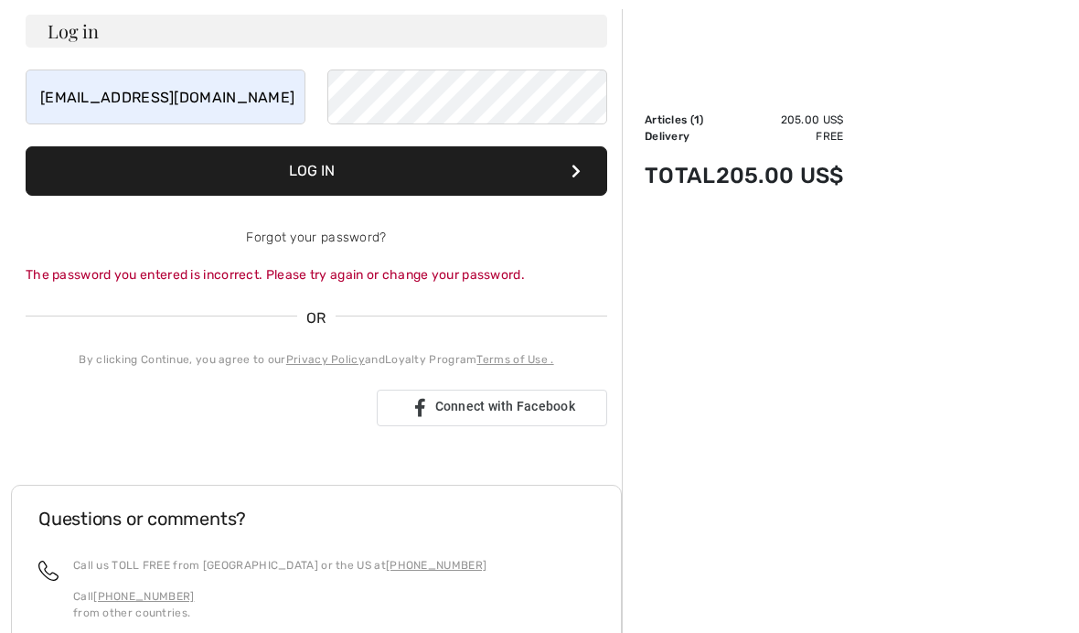
click at [408, 169] on button "Log in" at bounding box center [317, 170] width 582 height 49
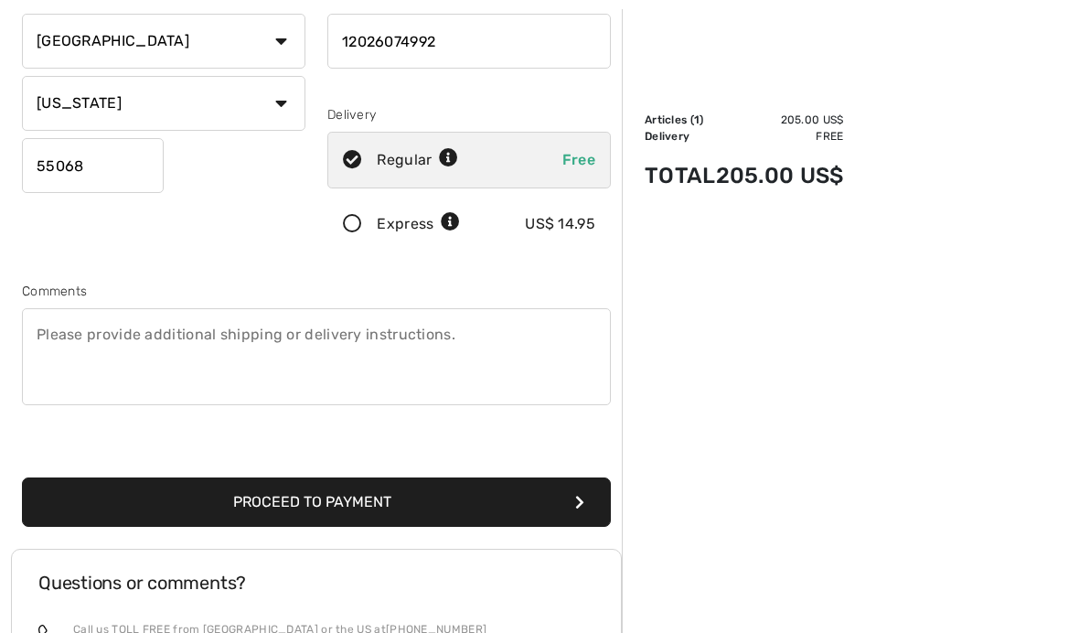
scroll to position [345, 0]
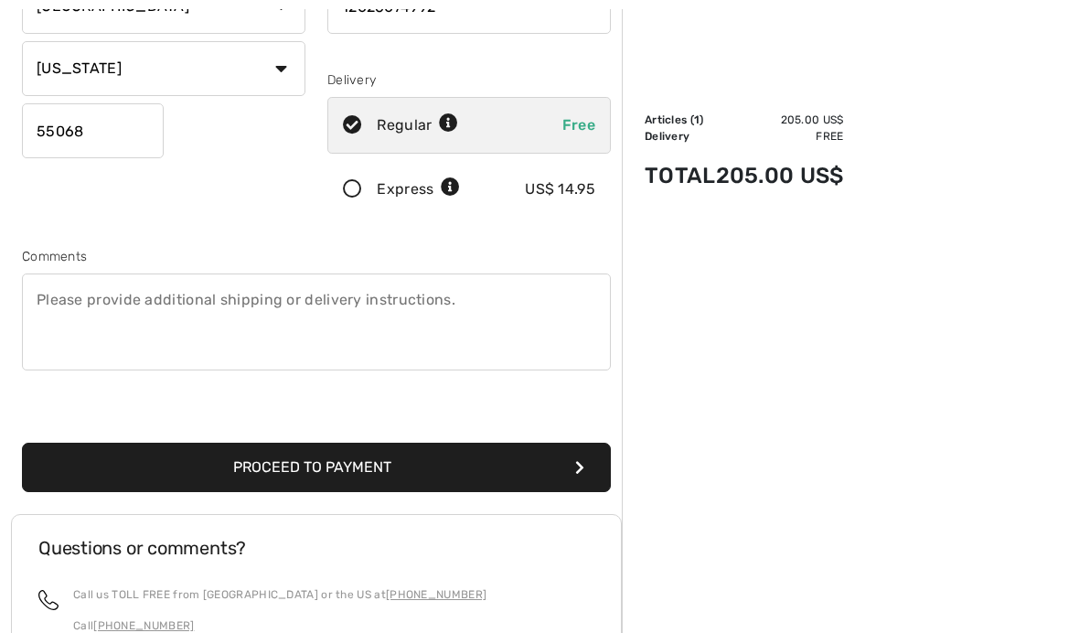
click at [267, 468] on font "Proceed to payment" at bounding box center [312, 467] width 158 height 17
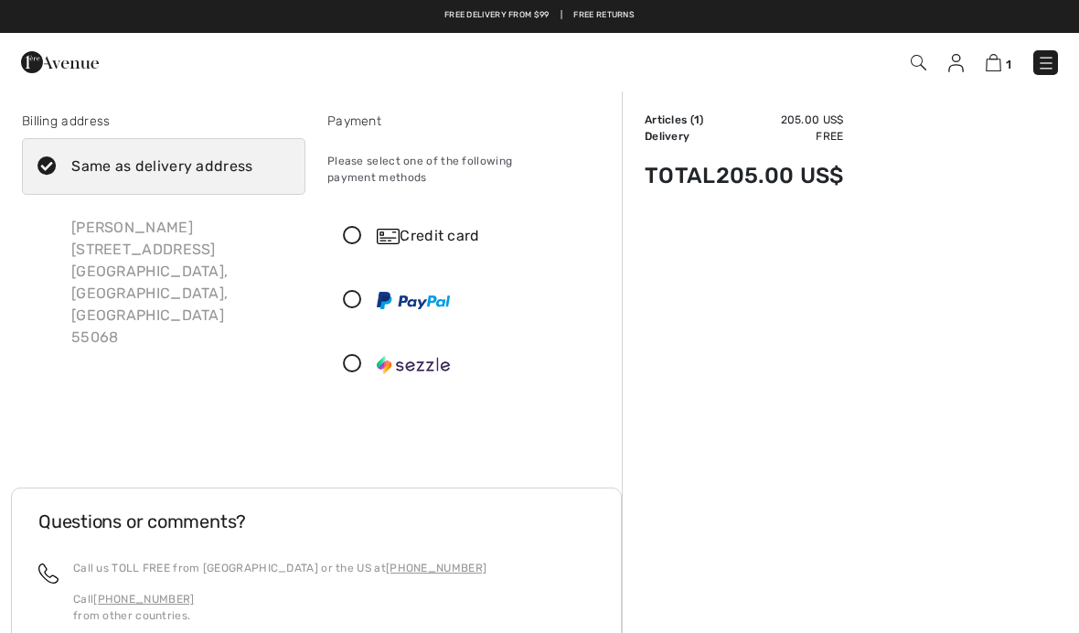
click at [1001, 57] on img at bounding box center [994, 62] width 16 height 17
